Goal: Task Accomplishment & Management: Complete application form

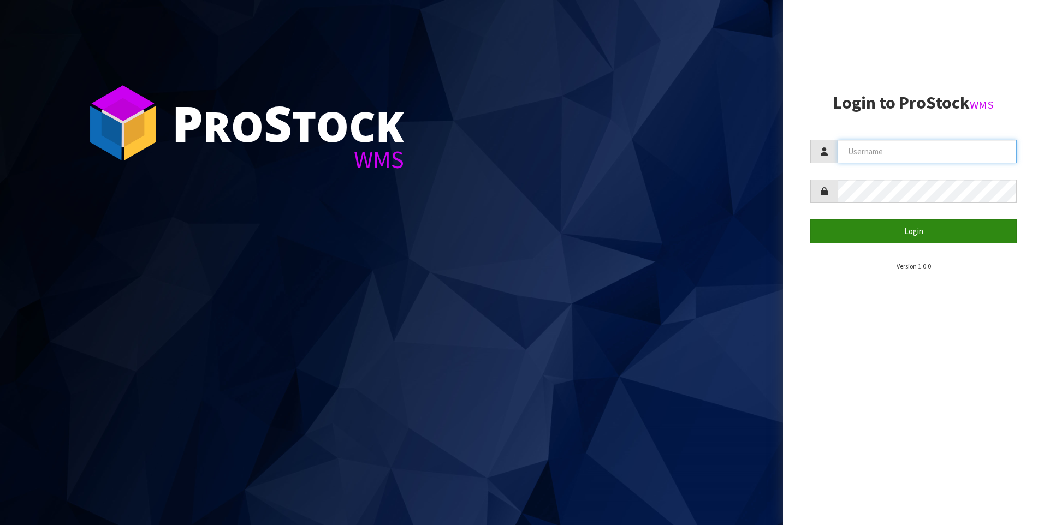
type input "[PERSON_NAME]"
click at [903, 239] on button "Login" at bounding box center [913, 231] width 206 height 23
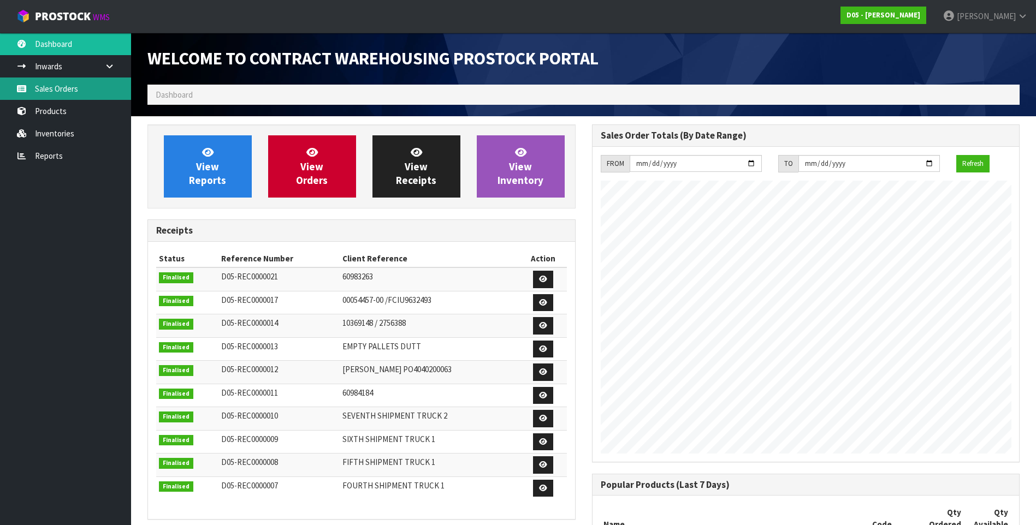
scroll to position [734, 444]
click at [48, 91] on link "Sales Orders" at bounding box center [65, 89] width 131 height 22
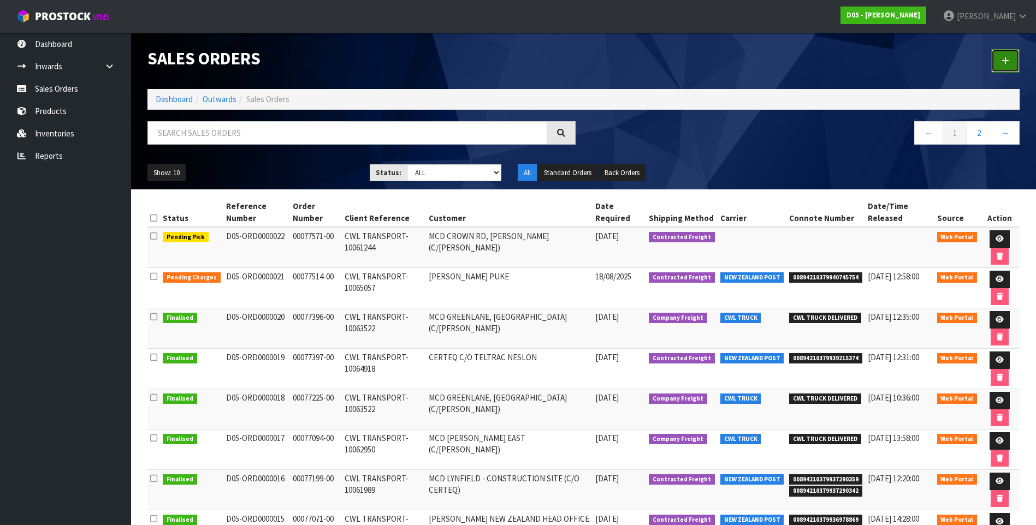
click at [1005, 67] on link at bounding box center [1005, 60] width 28 height 23
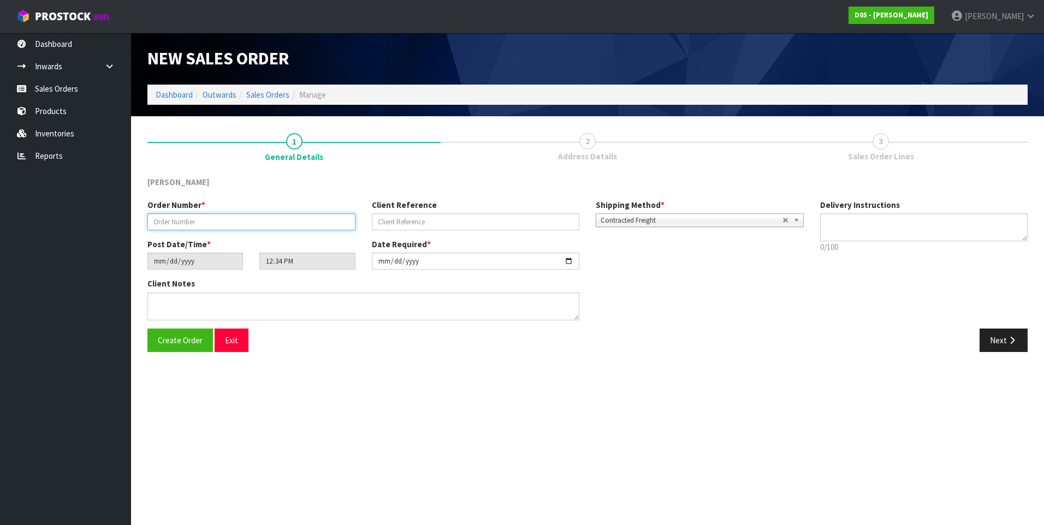
click at [164, 227] on input "text" at bounding box center [251, 222] width 208 height 17
paste input "00077638-00"
type input "00077638-00"
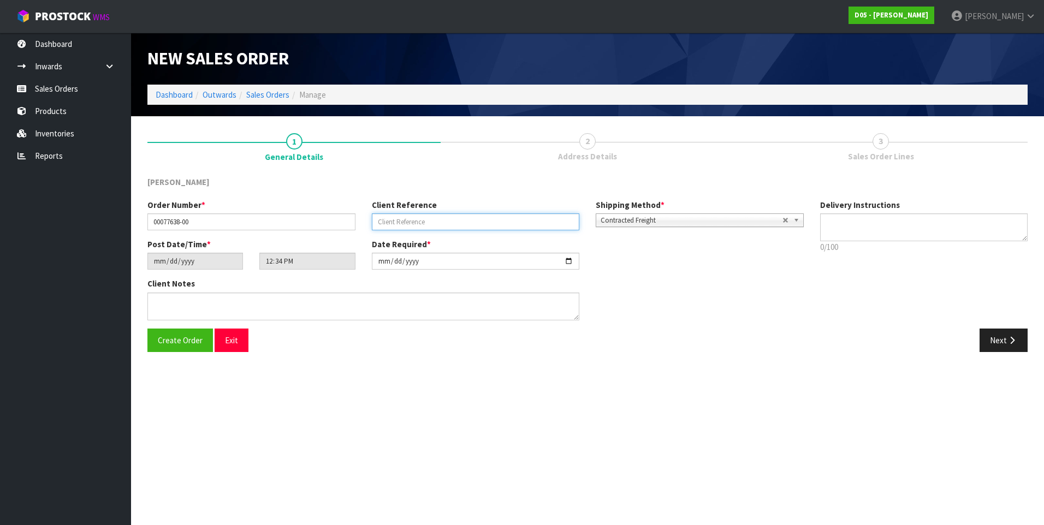
click at [382, 223] on input "text" at bounding box center [476, 222] width 208 height 17
paste input "CWL TRANSPORT-10061989"
type input "CWL TRANSPORT-10061989"
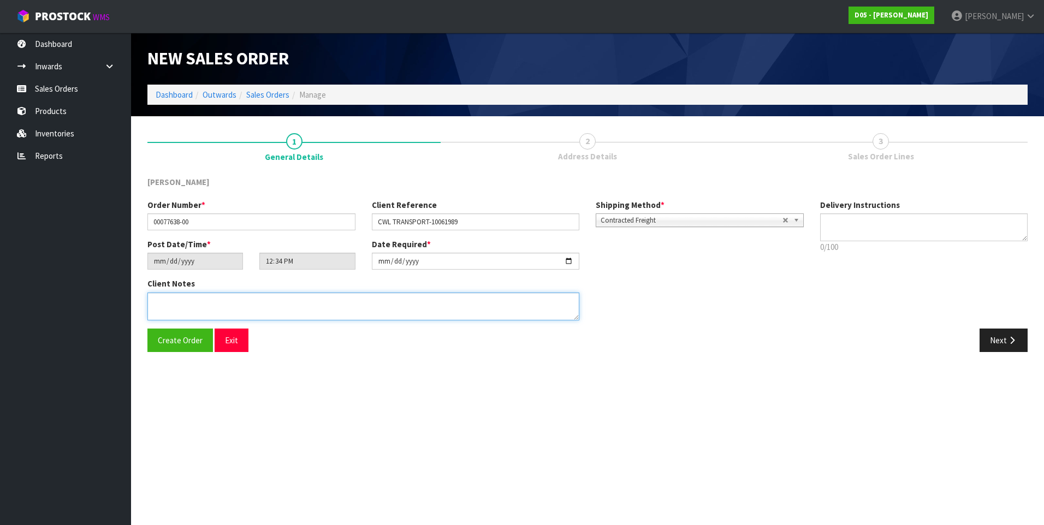
click at [157, 301] on textarea at bounding box center [363, 307] width 432 height 28
paste textarea "PLEASE DELIVER [DATE]"
type textarea "PLEASE DELIVER [DATE] URGENT"
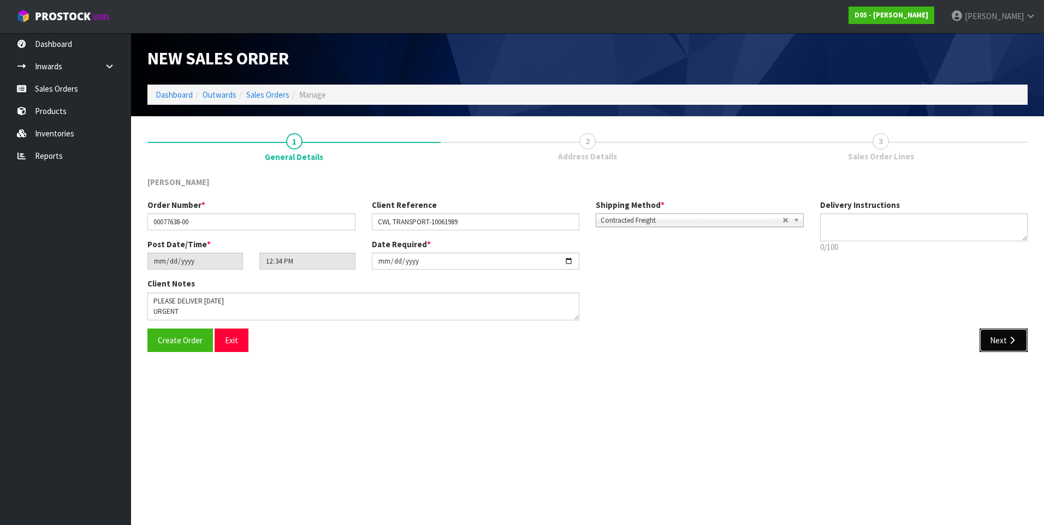
click at [994, 341] on button "Next" at bounding box center [1004, 340] width 48 height 23
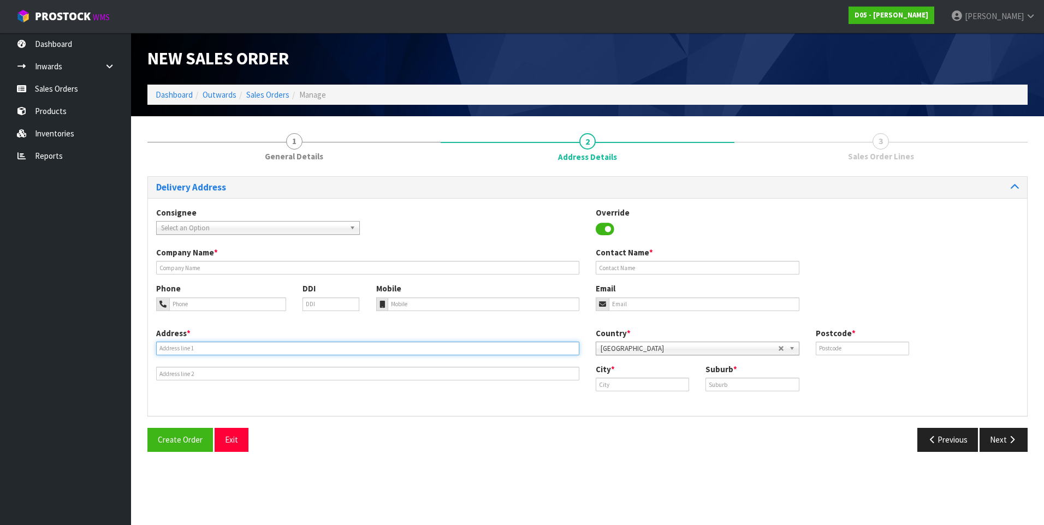
click at [186, 347] on input "text" at bounding box center [367, 349] width 423 height 14
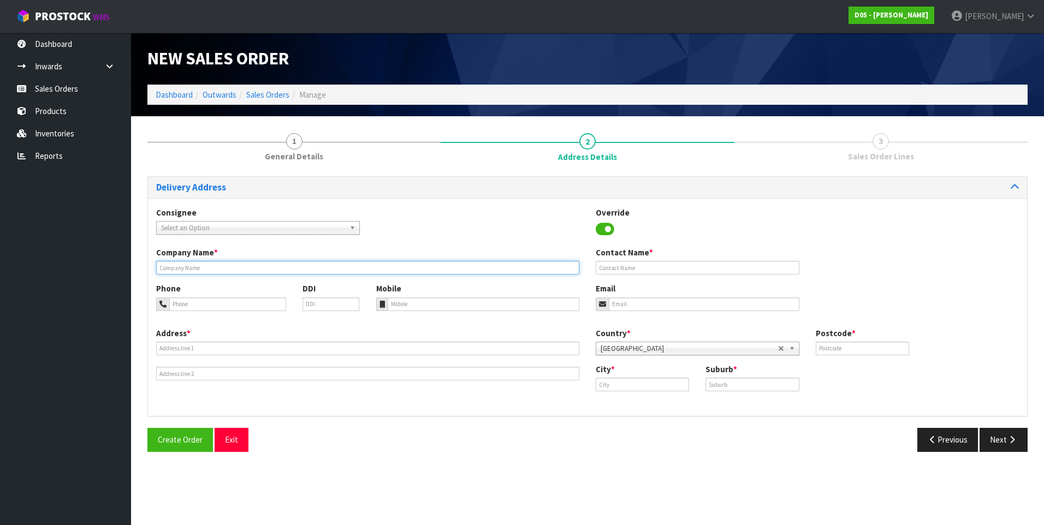
click at [207, 269] on input "text" at bounding box center [367, 268] width 423 height 14
paste input "MCD LYNFIELD - CONSTRUCTION SITE (C/O CERTEQ)"
type input "MCD LYNFIELD - CONSTRUCTION SITE (C/O CERTEQ)"
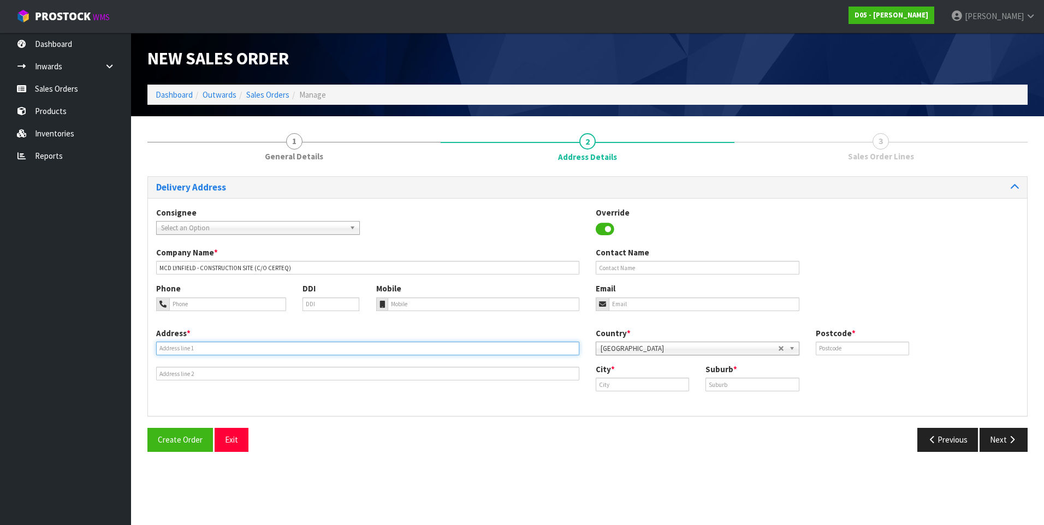
click at [183, 345] on input "text" at bounding box center [367, 349] width 423 height 14
paste input "[STREET_ADDRESS]"
type input "[STREET_ADDRESS]"
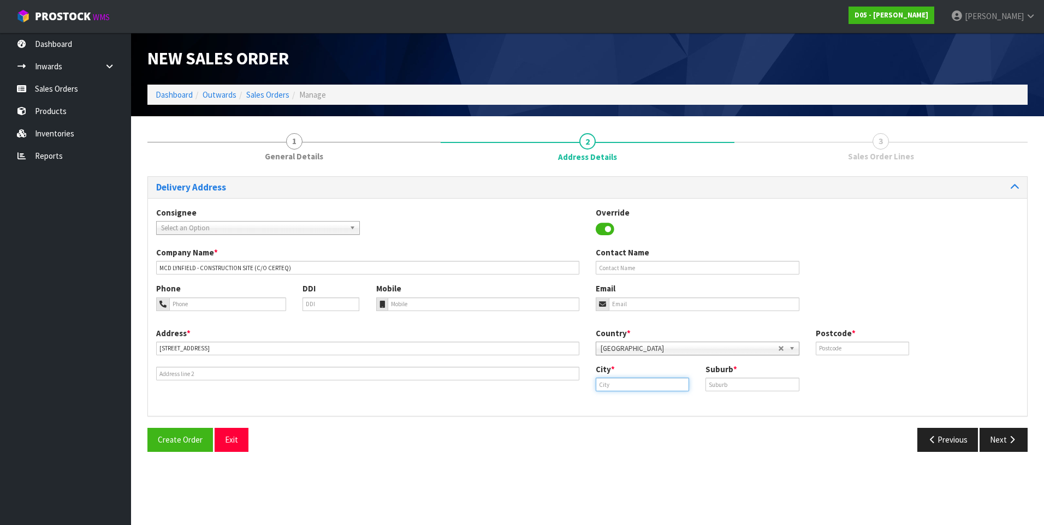
click at [607, 382] on input "text" at bounding box center [642, 385] width 93 height 14
type input "[GEOGRAPHIC_DATA]"
click at [739, 387] on input "text" at bounding box center [752, 385] width 93 height 14
type input "MT ROSKILL"
click at [836, 352] on input "text" at bounding box center [862, 349] width 93 height 14
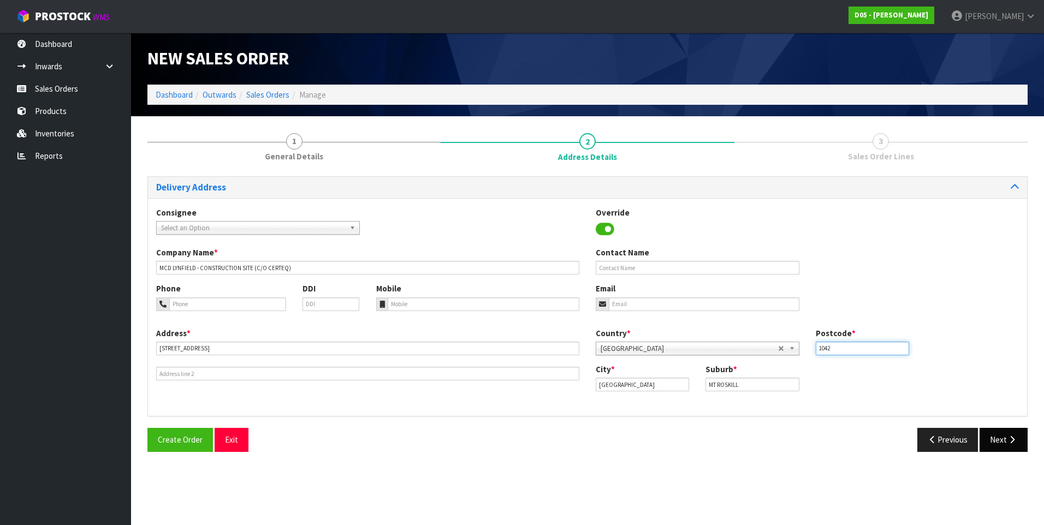
type input "1042"
click at [1001, 438] on button "Next" at bounding box center [1004, 439] width 48 height 23
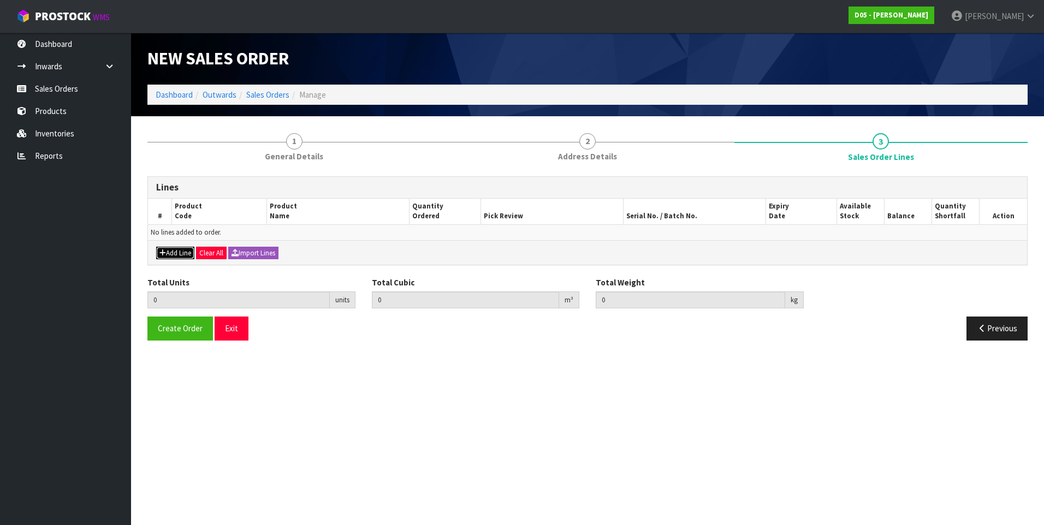
click at [182, 250] on button "Add Line" at bounding box center [175, 253] width 38 height 13
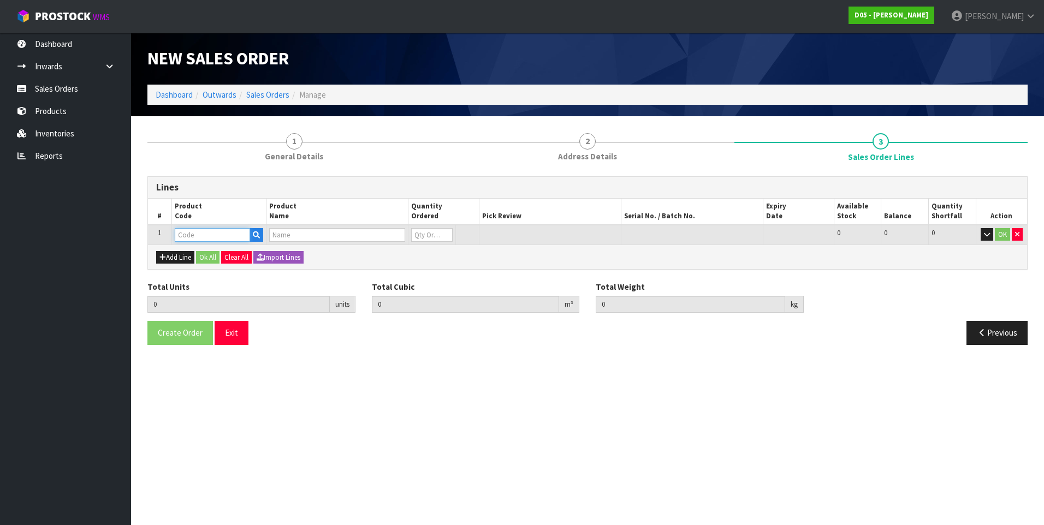
click at [197, 237] on input "text" at bounding box center [212, 235] width 75 height 14
paste input "1031100017-04"
type input "1031100017-04"
type input "0.000000"
type input "0.000"
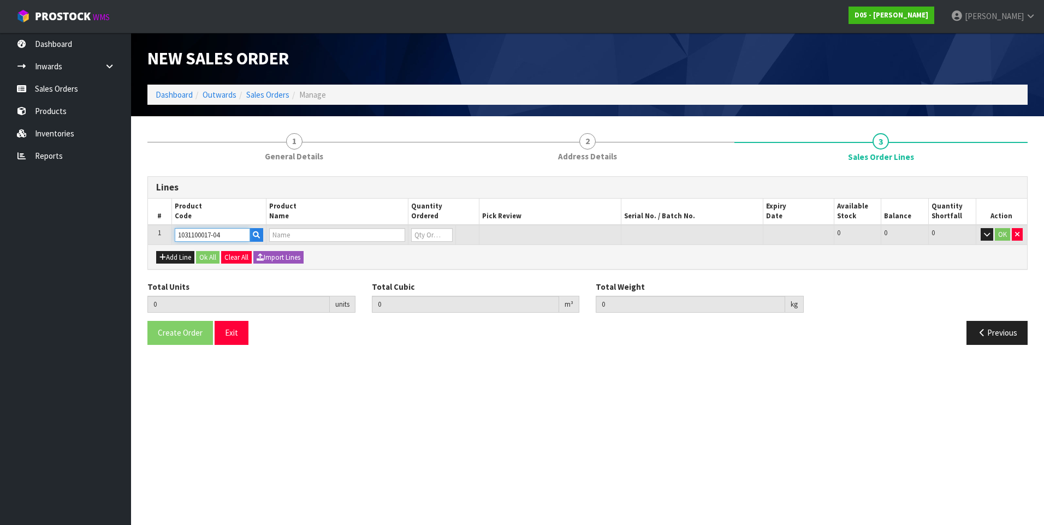
type input "( A )OCU-O4-SPEAKERBOX-METALWORK-CB-DARKGREY-MCD VERF-NEXEO"
type input "0"
type input "1031100017-04"
click at [419, 234] on input "0" at bounding box center [420, 235] width 39 height 14
type input "1"
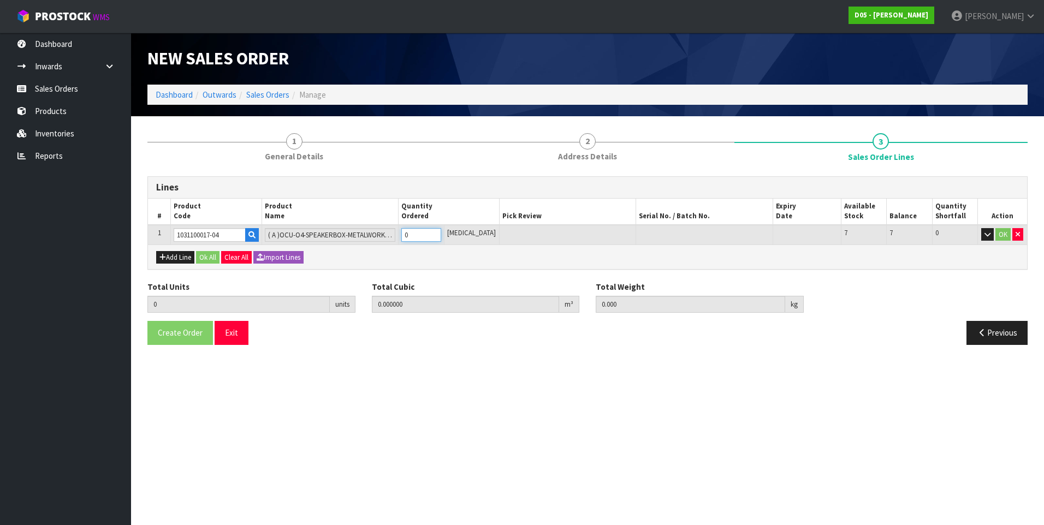
type input "0.191808"
type input "17"
type input "1"
click at [205, 259] on button "Ok All" at bounding box center [207, 257] width 23 height 13
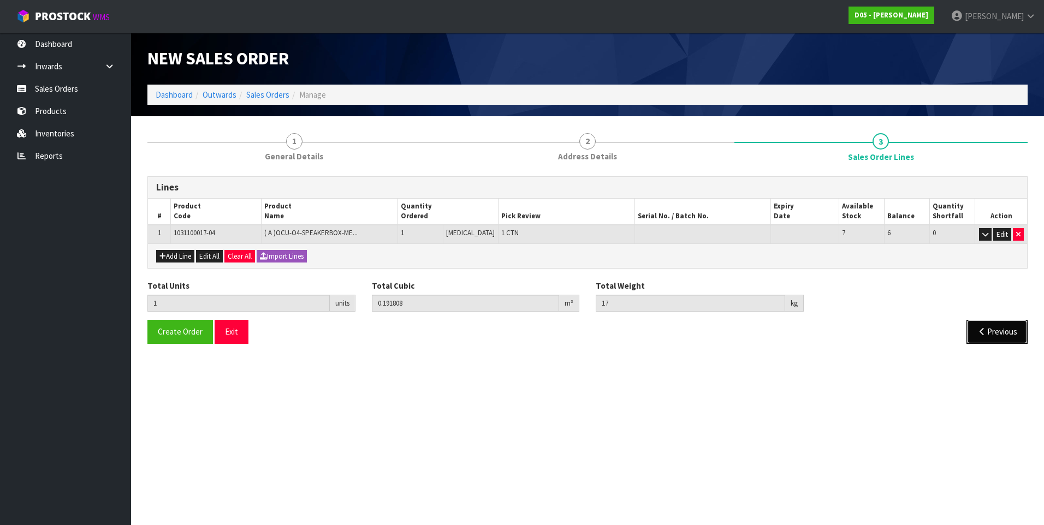
click at [1006, 331] on button "Previous" at bounding box center [997, 331] width 61 height 23
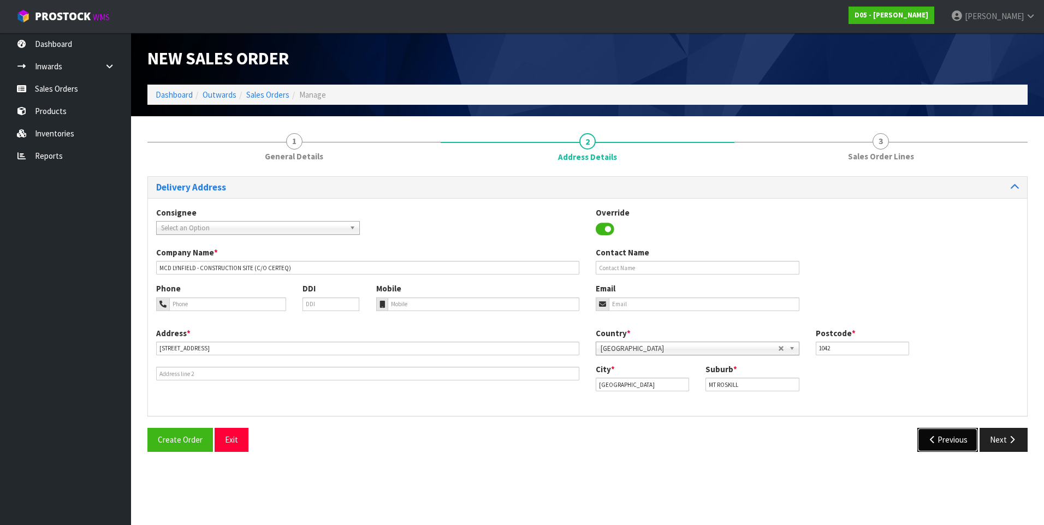
click at [943, 435] on button "Previous" at bounding box center [947, 439] width 61 height 23
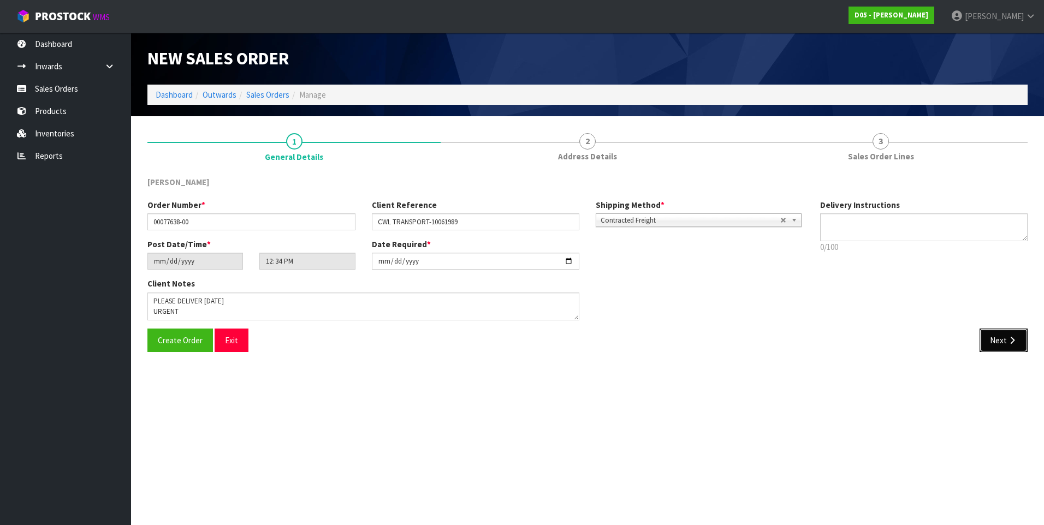
click at [1011, 345] on button "Next" at bounding box center [1004, 340] width 48 height 23
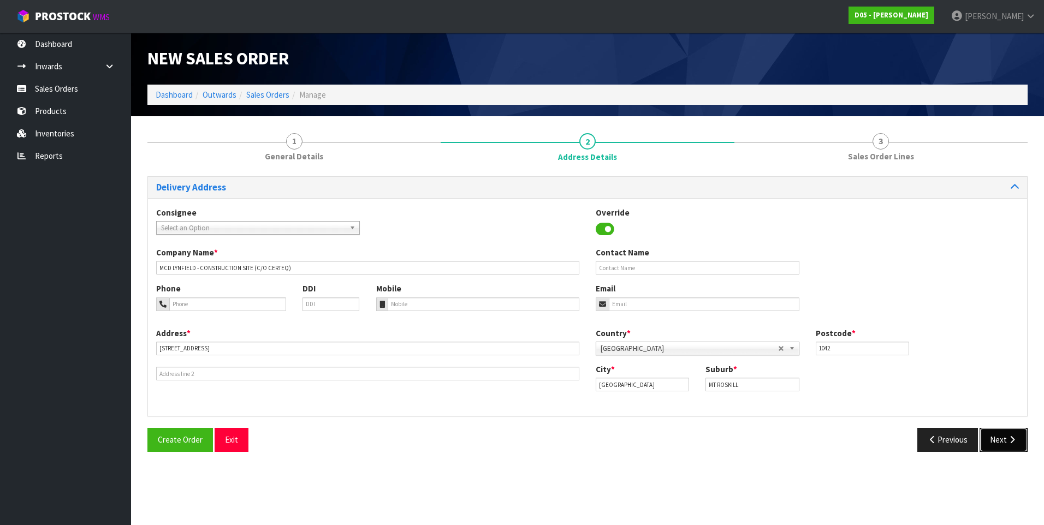
click at [1007, 439] on icon "button" at bounding box center [1012, 440] width 10 height 8
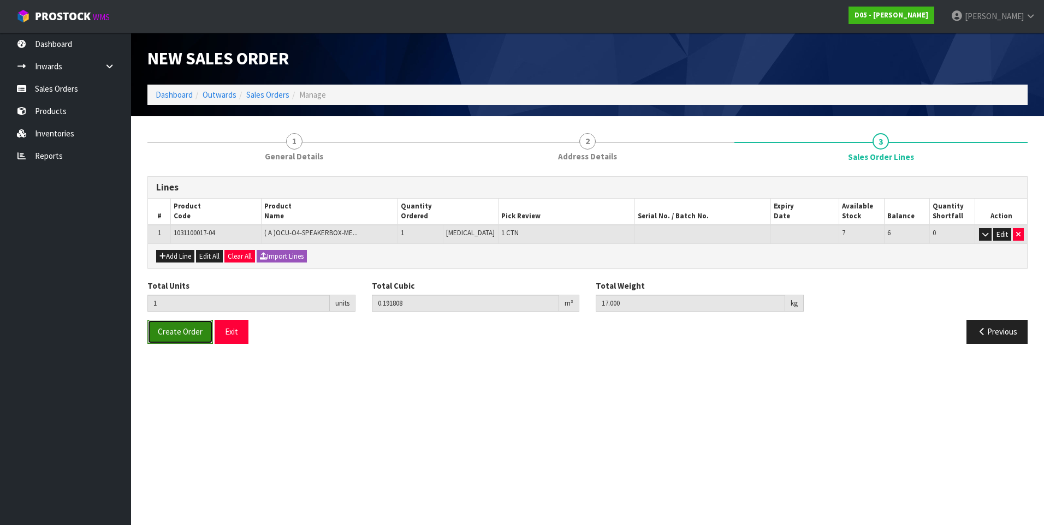
click at [174, 335] on span "Create Order" at bounding box center [180, 332] width 45 height 10
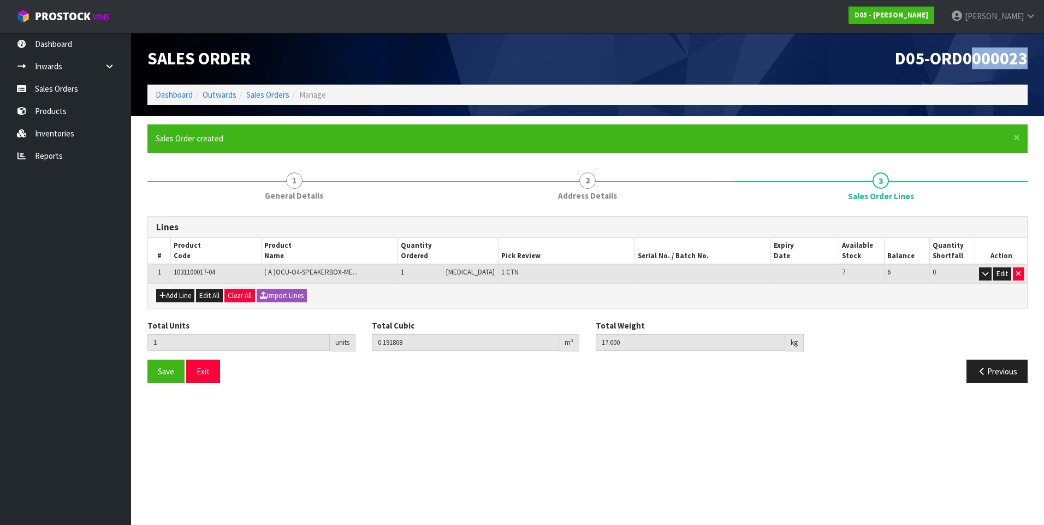
drag, startPoint x: 1033, startPoint y: 56, endPoint x: 974, endPoint y: 61, distance: 59.2
click at [974, 61] on div "D05-ORD0000023" at bounding box center [812, 59] width 448 height 52
drag, startPoint x: 974, startPoint y: 61, endPoint x: 825, endPoint y: 67, distance: 149.2
click at [825, 67] on h1 "D05-ORD0000023" at bounding box center [812, 58] width 432 height 19
drag, startPoint x: 1021, startPoint y: 58, endPoint x: 898, endPoint y: 63, distance: 123.0
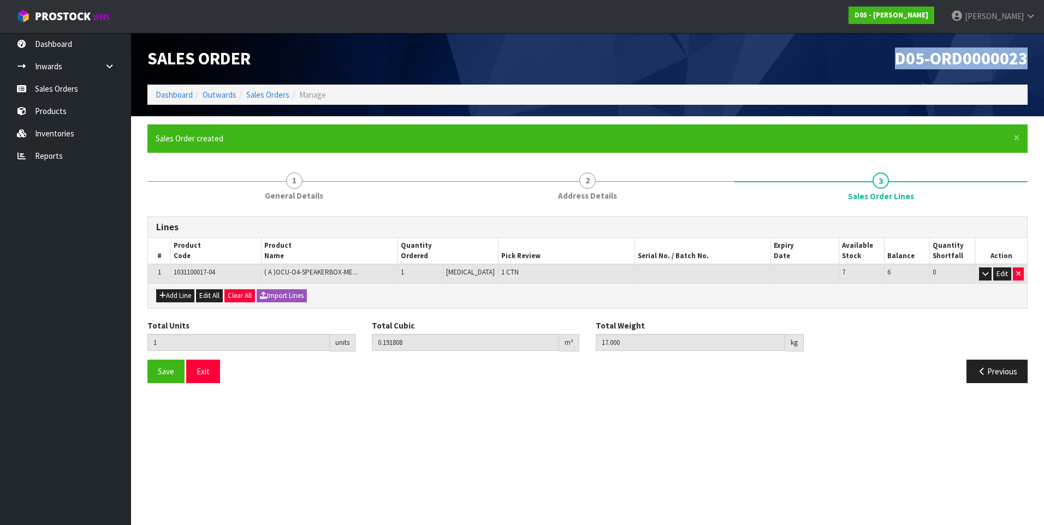
click at [898, 63] on div "D05-ORD0000023" at bounding box center [812, 59] width 448 height 52
copy span "D05-ORD0000023"
click at [989, 377] on button "Previous" at bounding box center [997, 371] width 61 height 23
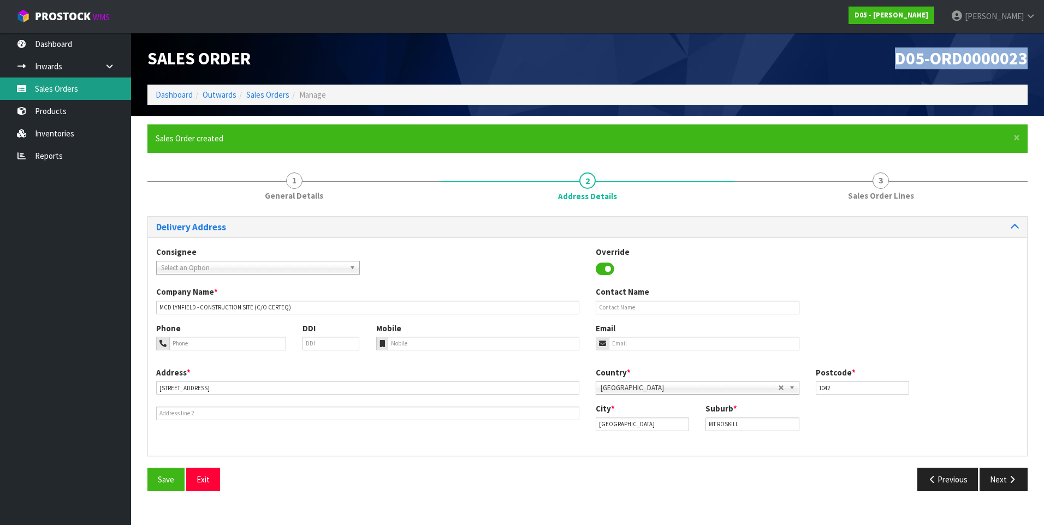
click at [67, 93] on link "Sales Orders" at bounding box center [65, 89] width 131 height 22
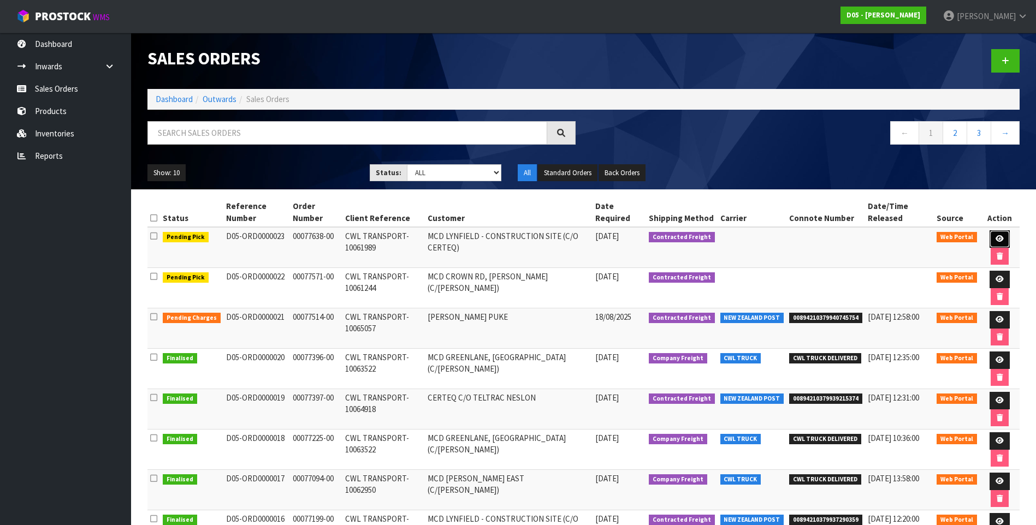
click at [998, 235] on icon at bounding box center [999, 238] width 8 height 7
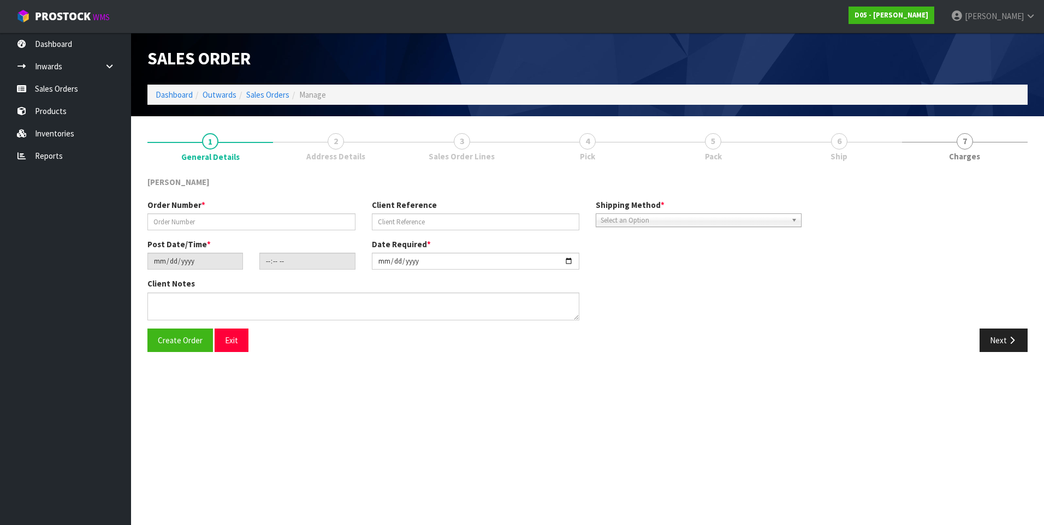
type input "00077638-00"
type input "CWL TRANSPORT-10061989"
type input "[DATE]"
type input "14:34:00.000"
type input "[DATE]"
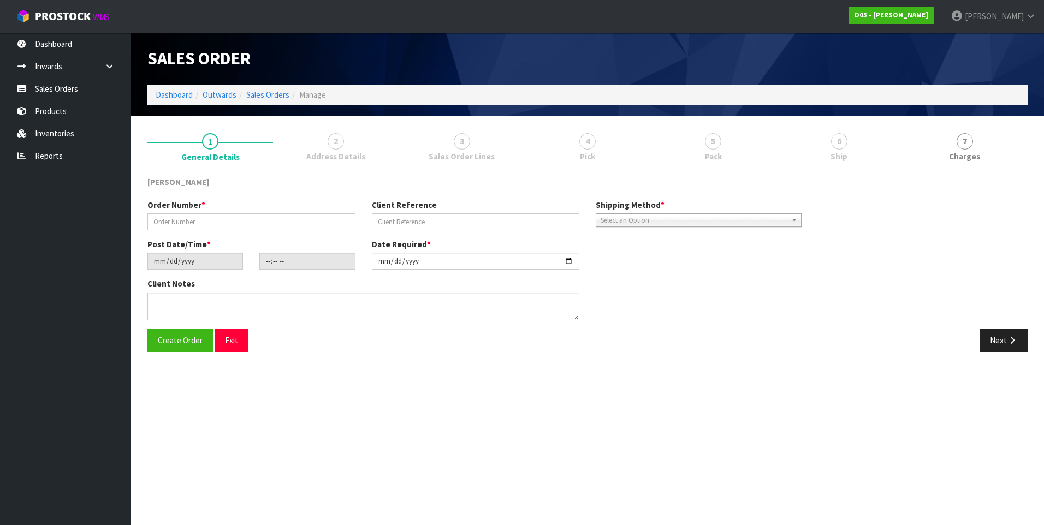
type textarea "PLEASE DELIVER [DATE] URGENT"
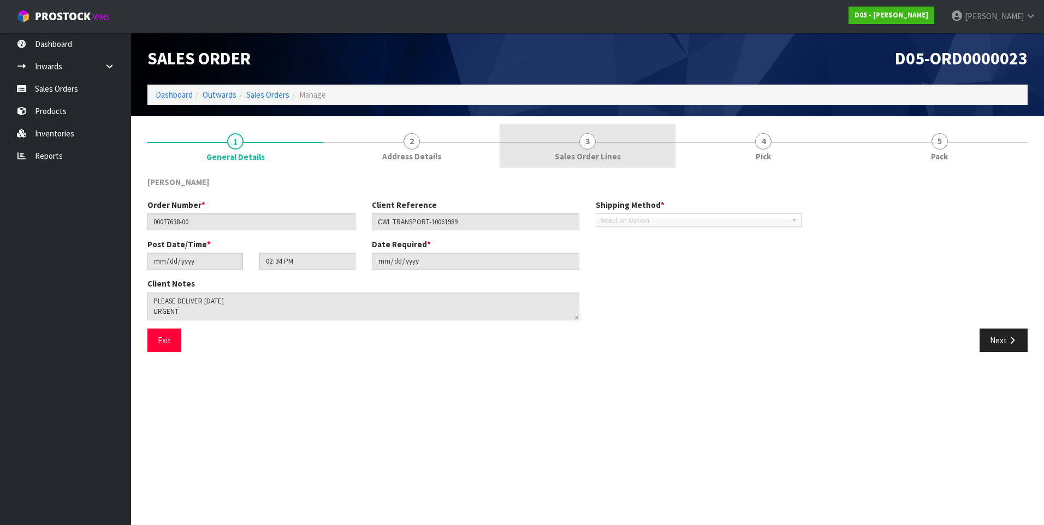
click at [589, 145] on span "3" at bounding box center [587, 141] width 16 height 16
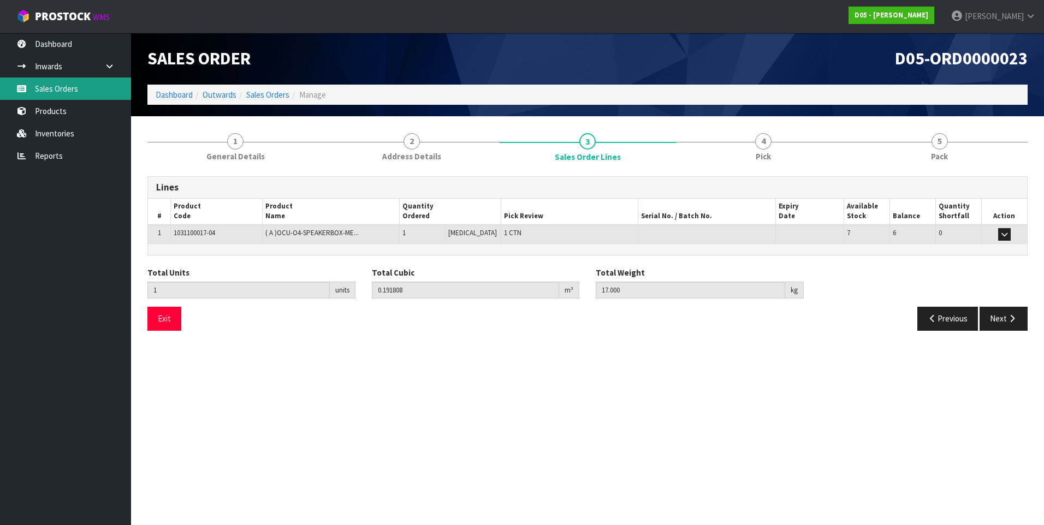
click at [87, 88] on link "Sales Orders" at bounding box center [65, 89] width 131 height 22
